Goal: Task Accomplishment & Management: Manage account settings

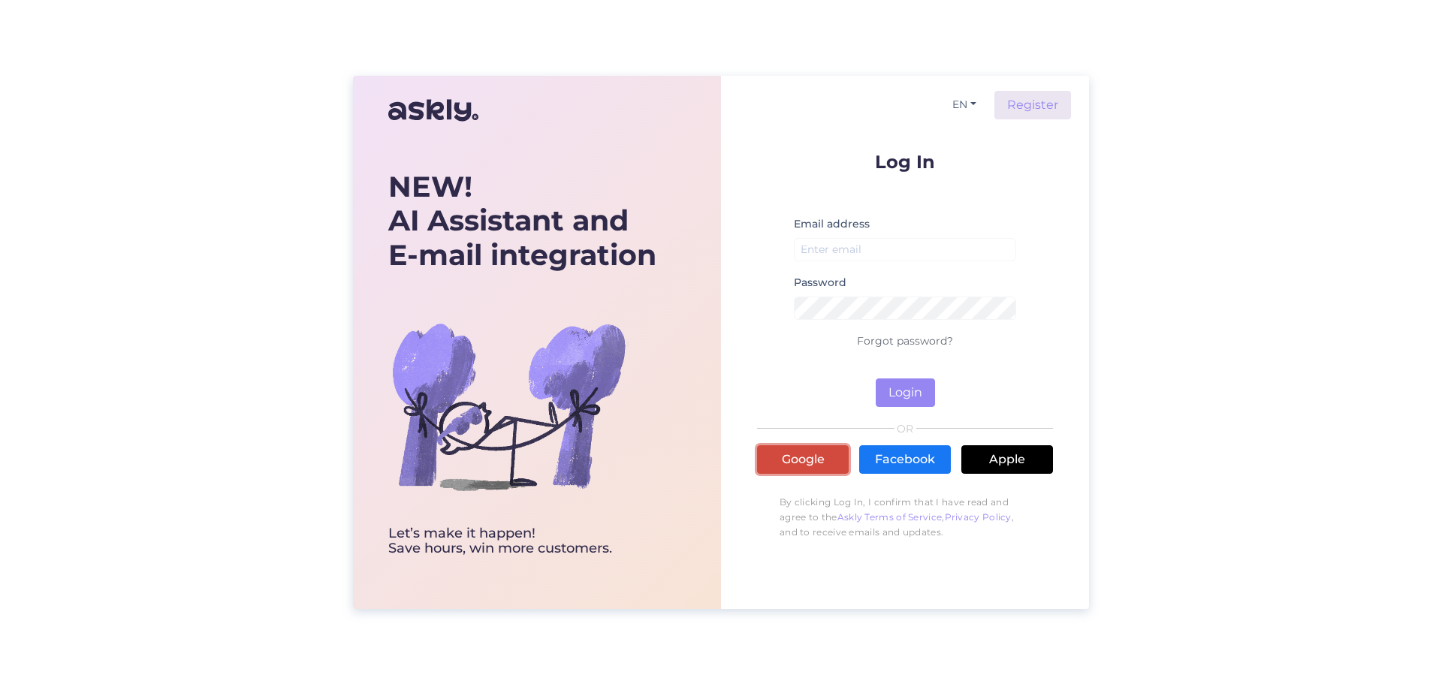
click at [812, 460] on link "Google" at bounding box center [803, 459] width 92 height 29
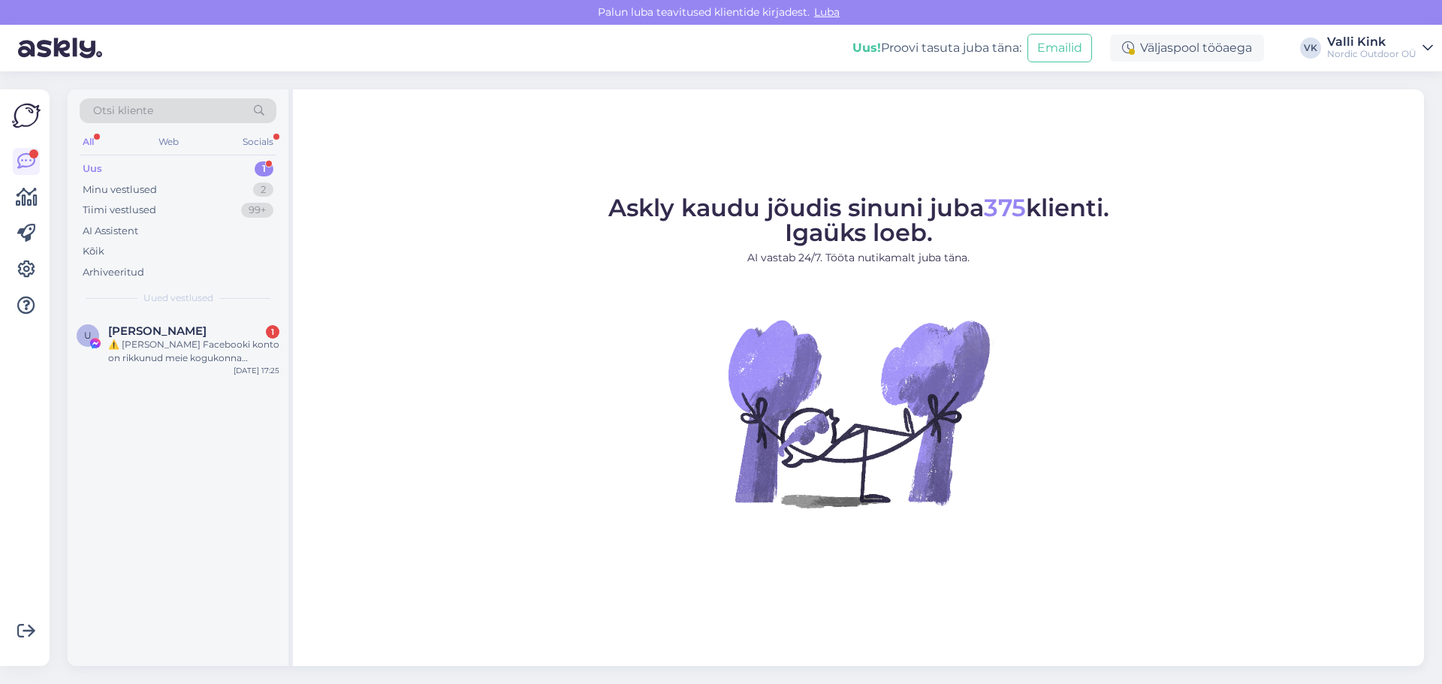
click at [1419, 49] on link "Valli Kink Nordic Outdoor OÜ" at bounding box center [1380, 48] width 106 height 24
click at [1318, 92] on span "Eesti Donuts OÜ" at bounding box center [1277, 83] width 198 height 23
click at [1420, 75] on button "Ava" at bounding box center [1404, 83] width 33 height 23
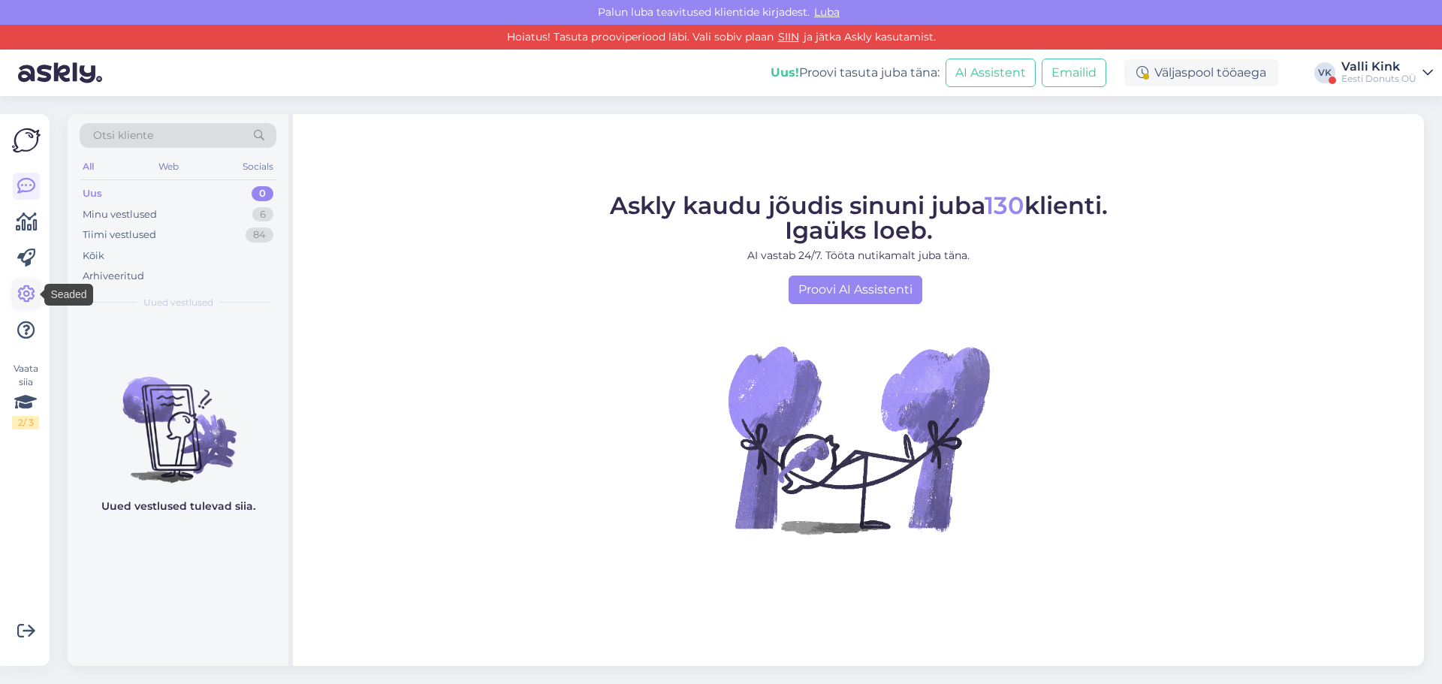
click at [25, 294] on icon at bounding box center [26, 294] width 18 height 18
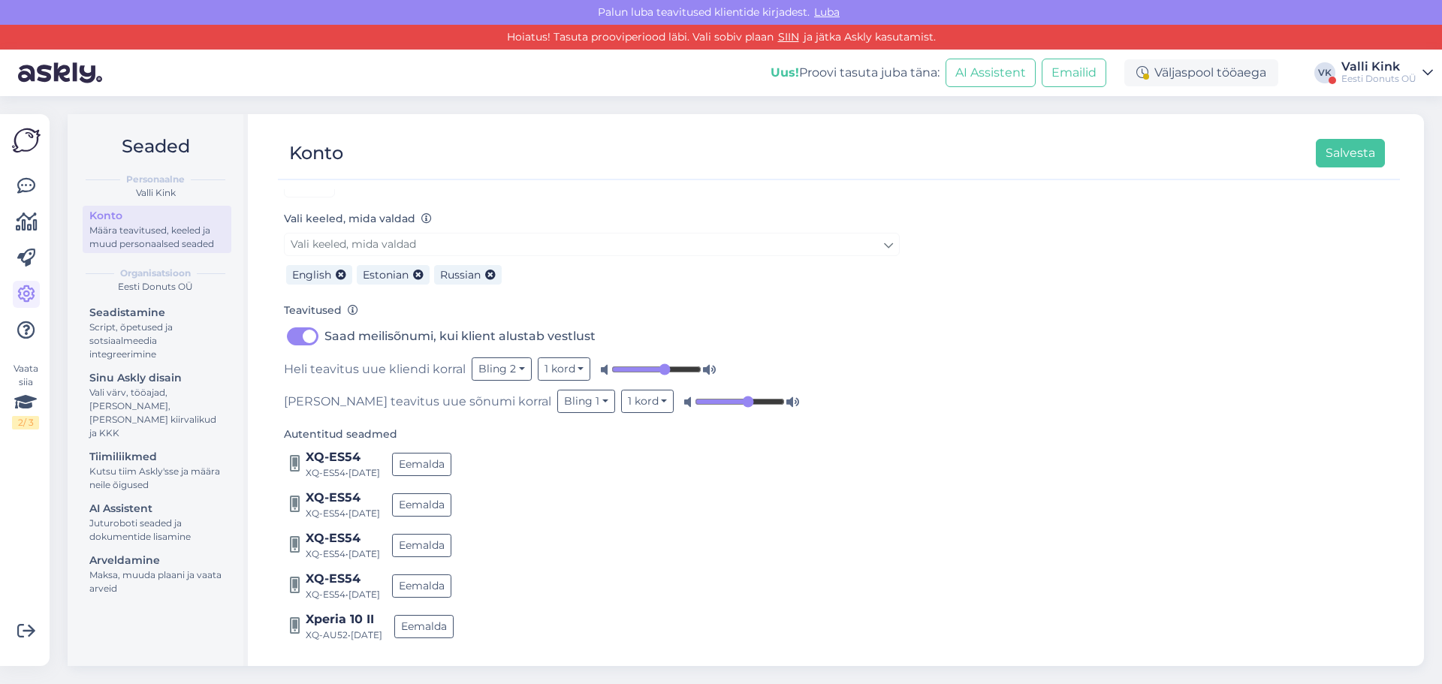
scroll to position [158, 0]
click at [441, 621] on button "Eemalda" at bounding box center [423, 625] width 59 height 23
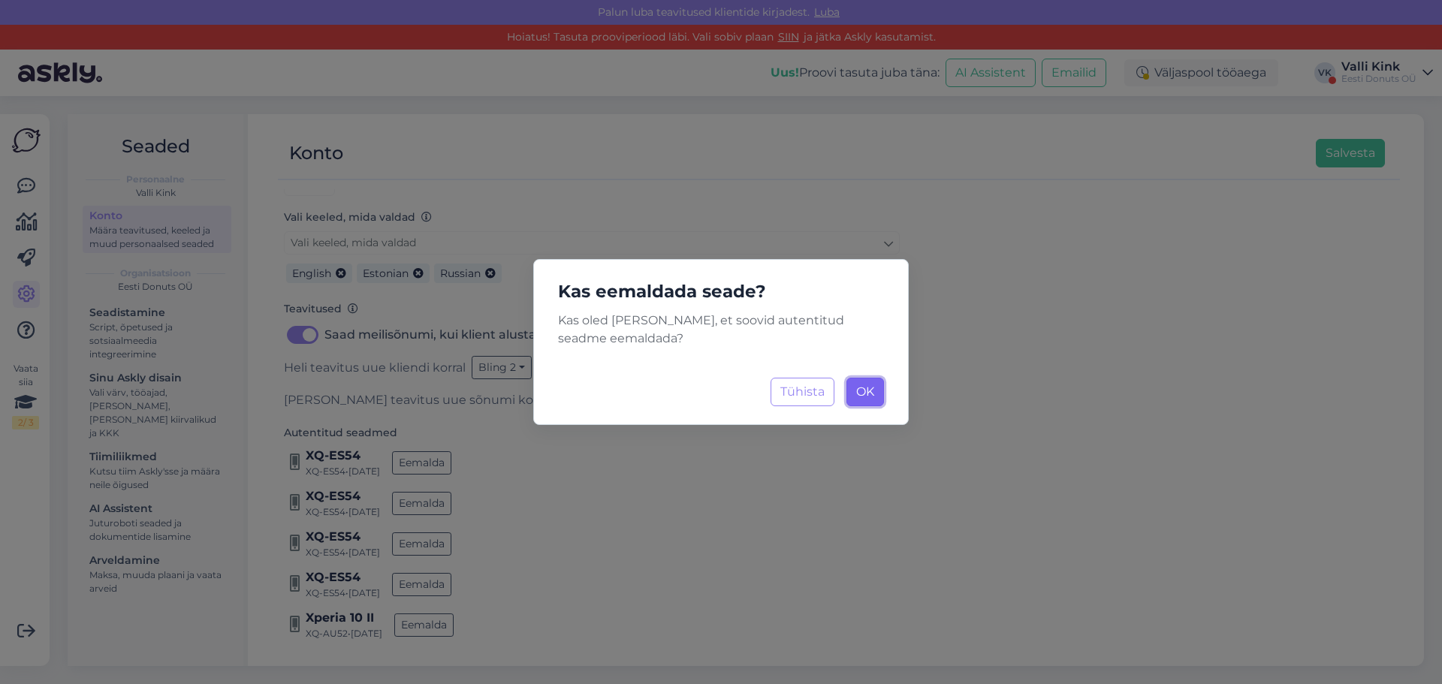
click at [871, 392] on span "OK" at bounding box center [865, 392] width 18 height 14
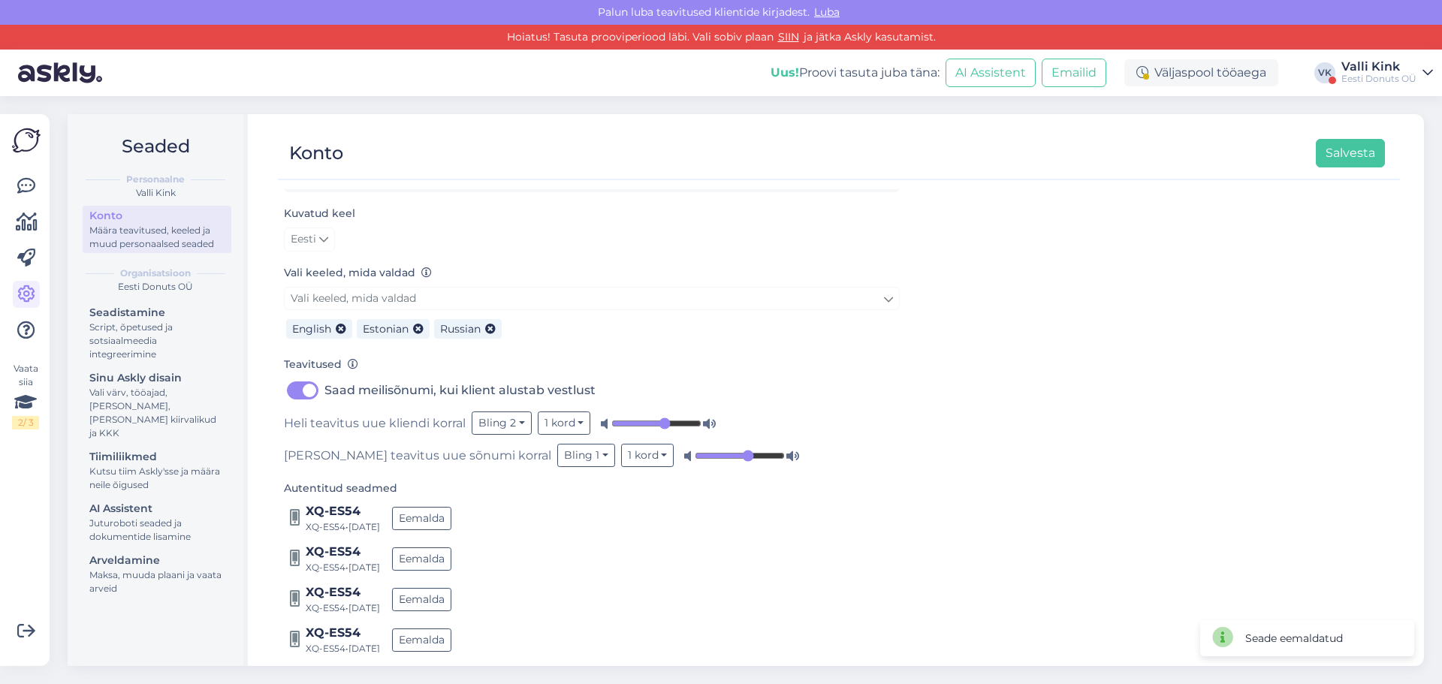
scroll to position [117, 0]
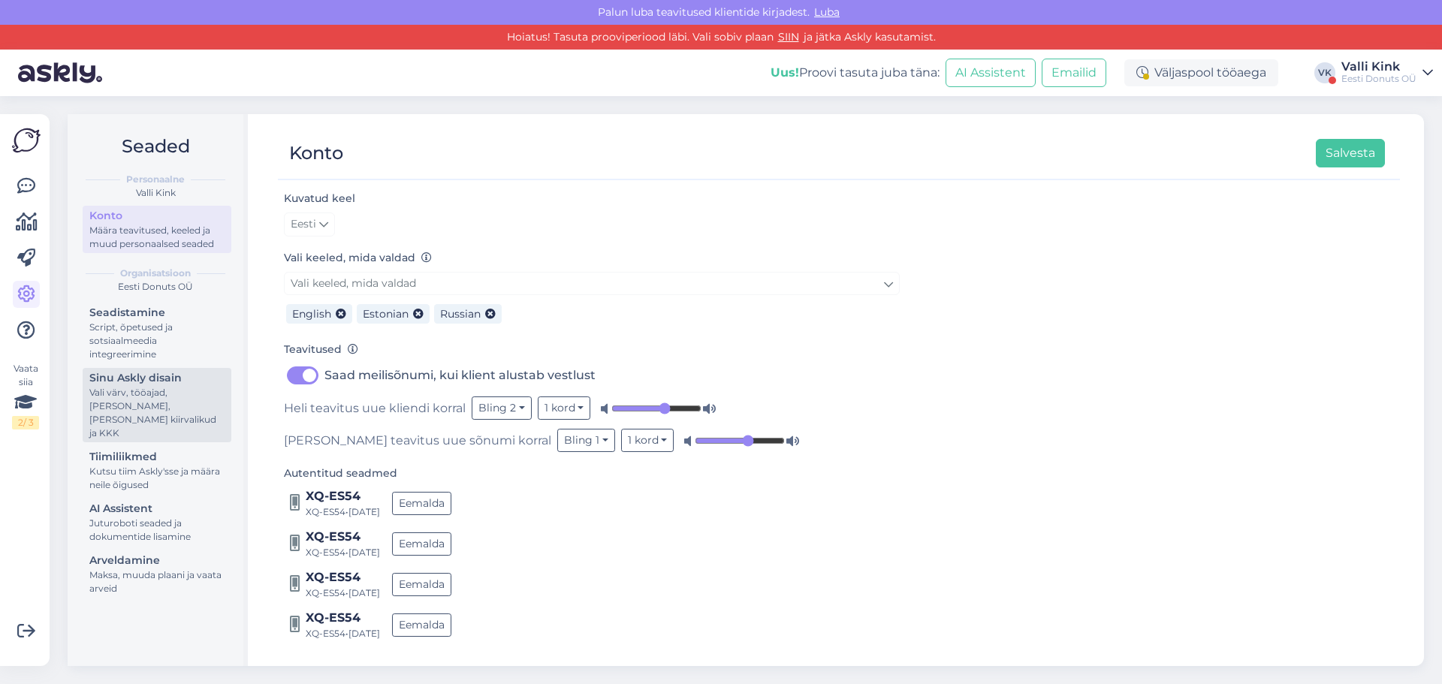
click at [146, 401] on div "Vali värv, tööajad, lisa meilivorm, kõne kiirvalikud ja KKK" at bounding box center [156, 413] width 135 height 54
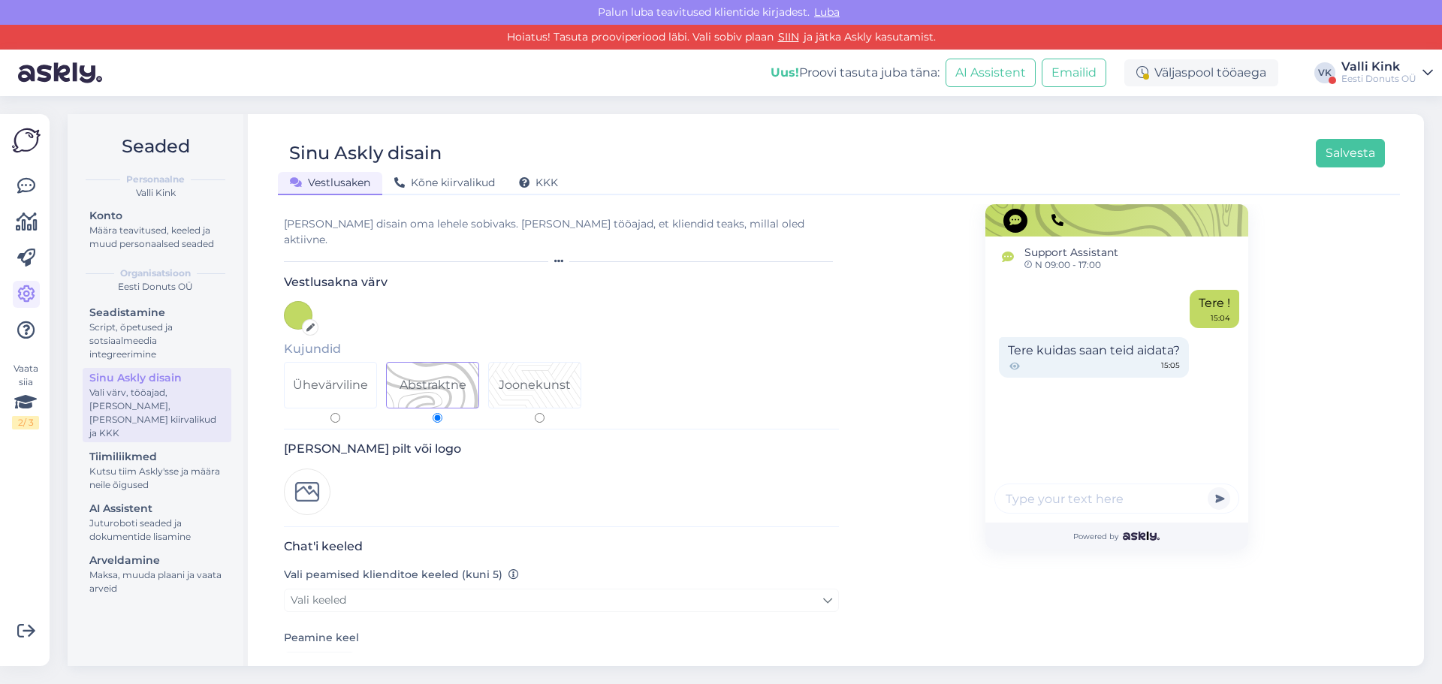
click at [300, 308] on div at bounding box center [298, 315] width 29 height 29
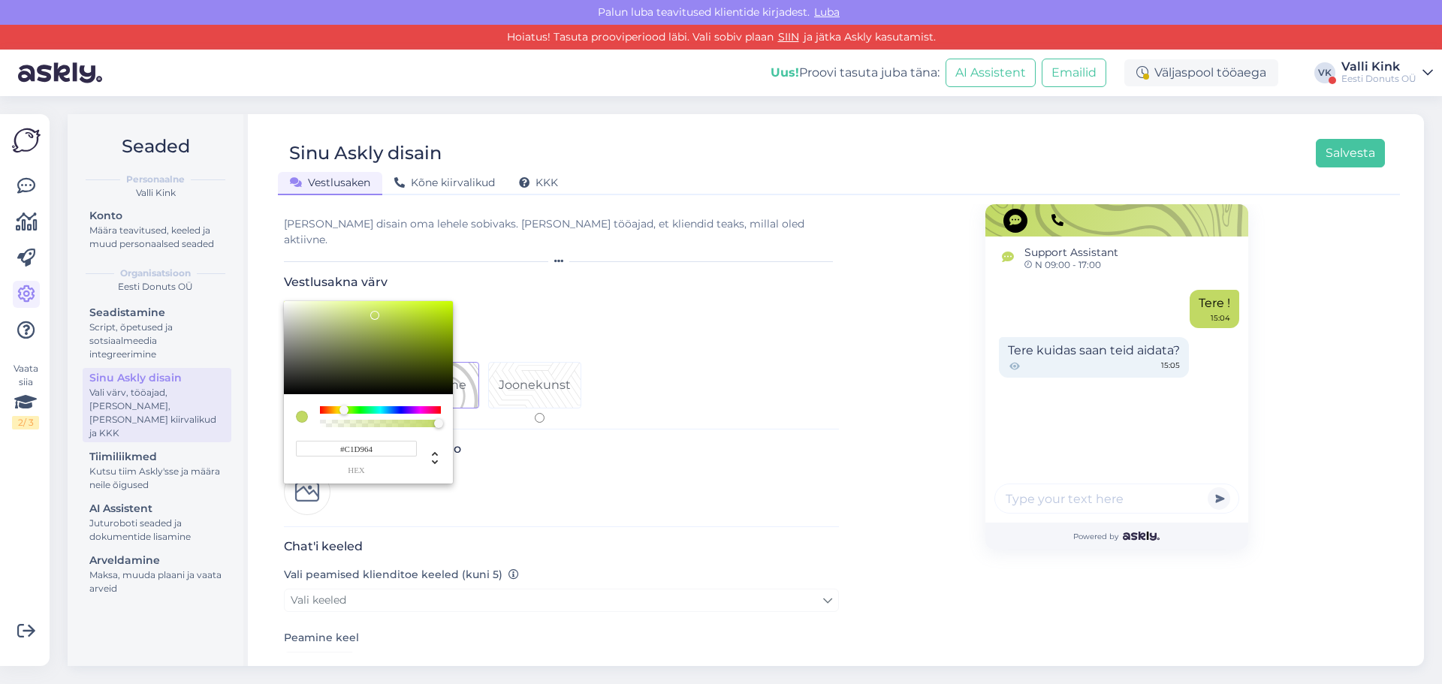
click at [363, 441] on input "#C1D964" at bounding box center [356, 449] width 121 height 16
paste input "db6437"
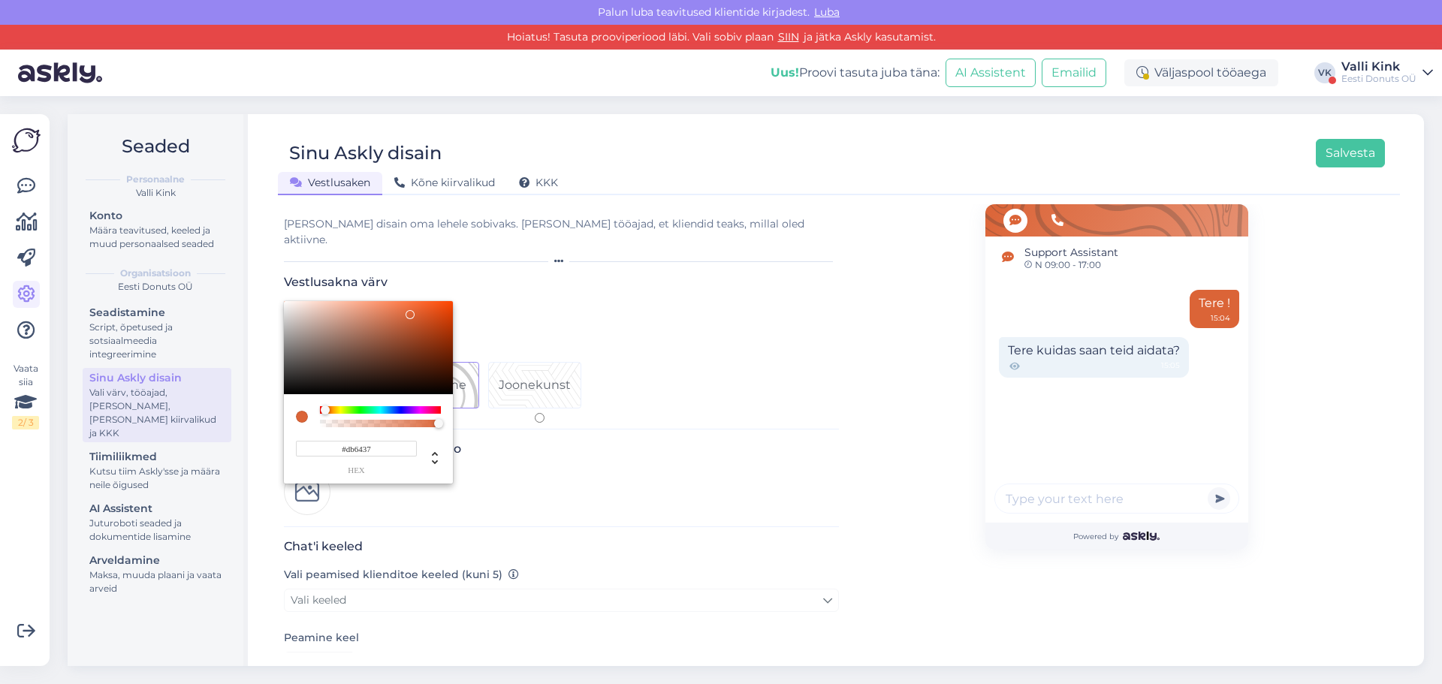
type input "#DB6437"
click at [1333, 159] on div at bounding box center [721, 342] width 1442 height 684
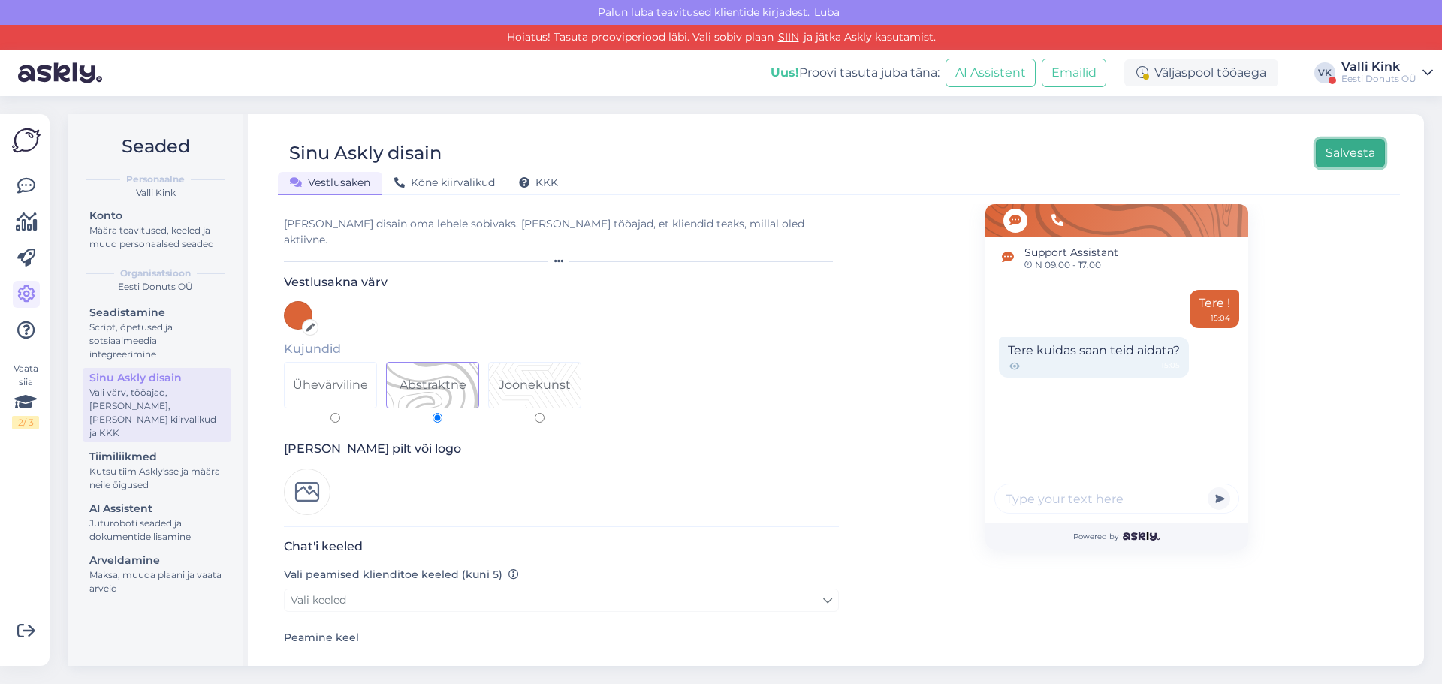
click at [1348, 165] on button "Salvesta" at bounding box center [1350, 153] width 69 height 29
